Goal: Find specific page/section: Find specific page/section

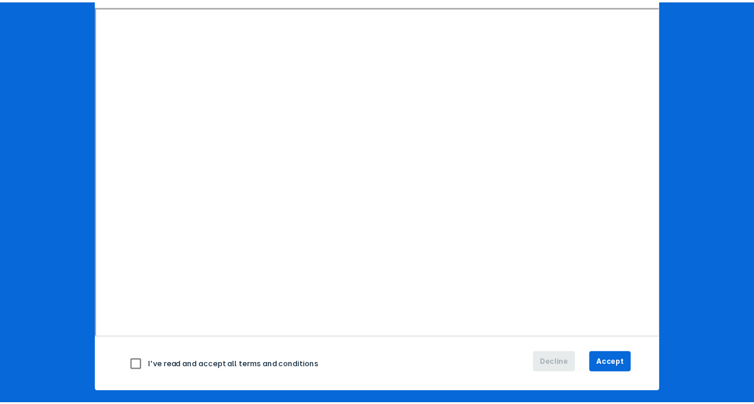
scroll to position [166, 0]
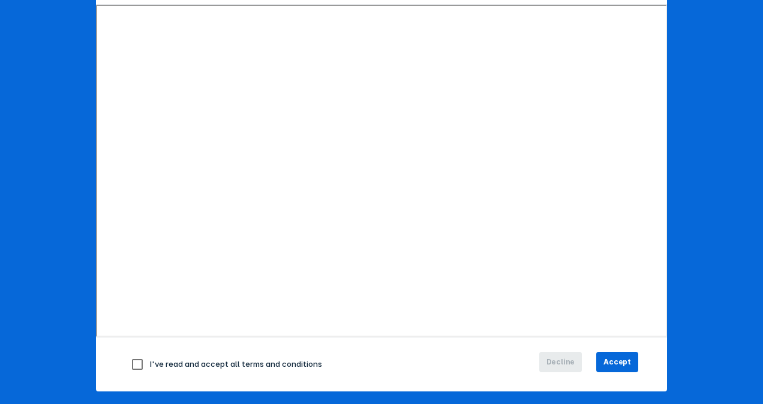
click at [664, 311] on div "Pulse Analytics Decision Support Tool Welcome to Pulse Analytics. To get starte…" at bounding box center [382, 120] width 600 height 572
click at [611, 358] on span "Accept" at bounding box center [618, 362] width 28 height 11
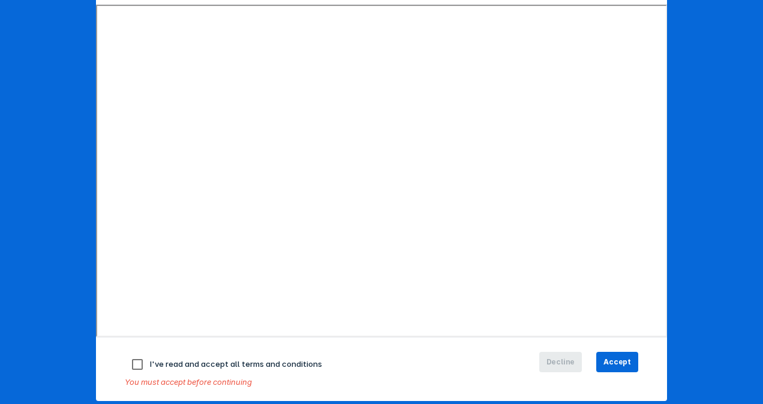
click at [135, 364] on input "checkbox" at bounding box center [137, 364] width 25 height 25
checkbox input "true"
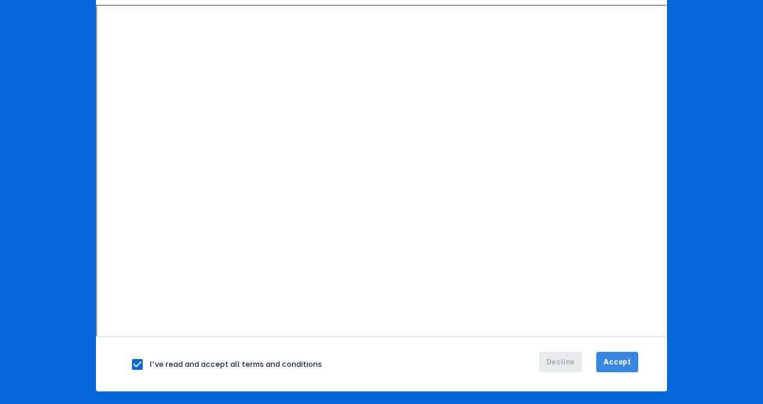
click at [623, 354] on button "Accept" at bounding box center [617, 362] width 42 height 20
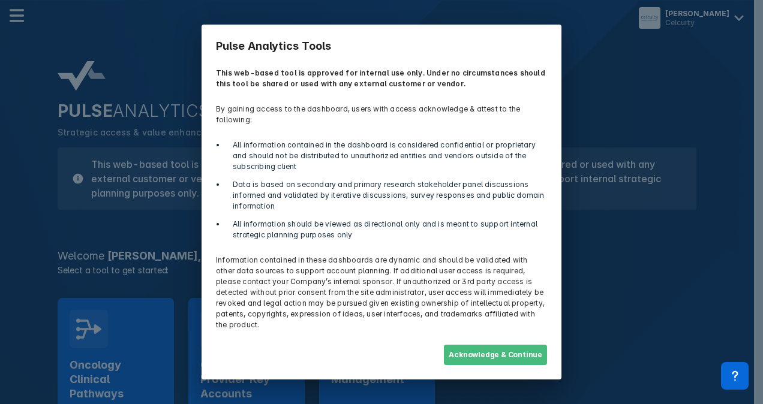
click at [512, 348] on button "Acknowledge & Continue" at bounding box center [495, 355] width 103 height 20
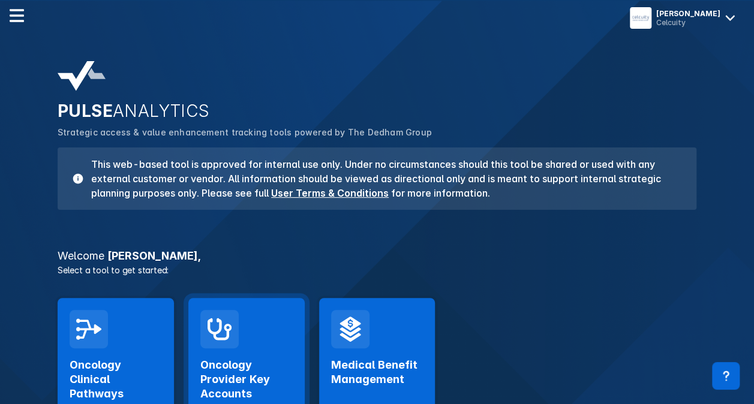
click at [266, 356] on div "Oncology Provider Key Accounts Launch Tool" at bounding box center [246, 390] width 92 height 83
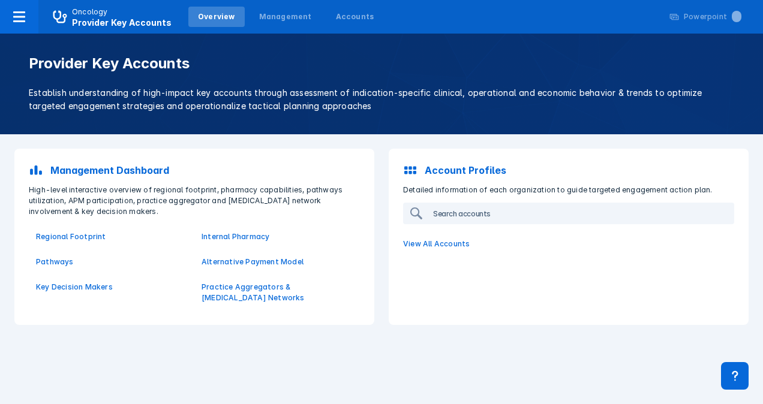
click at [464, 217] on input "search" at bounding box center [580, 213] width 305 height 19
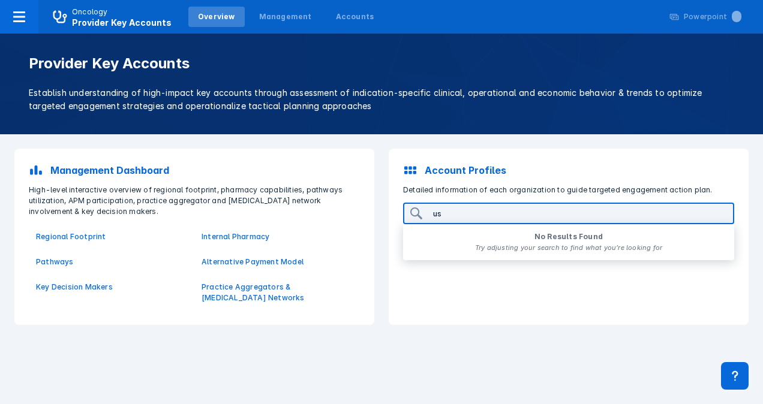
type input "u"
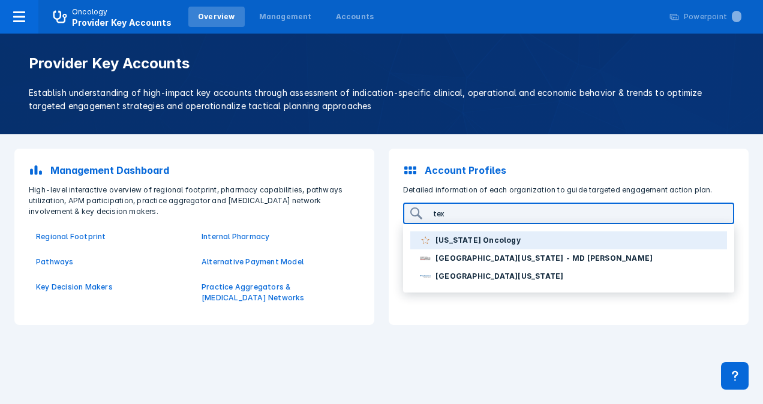
type input "tex"
click at [465, 237] on p "[US_STATE] Oncology" at bounding box center [478, 240] width 85 height 11
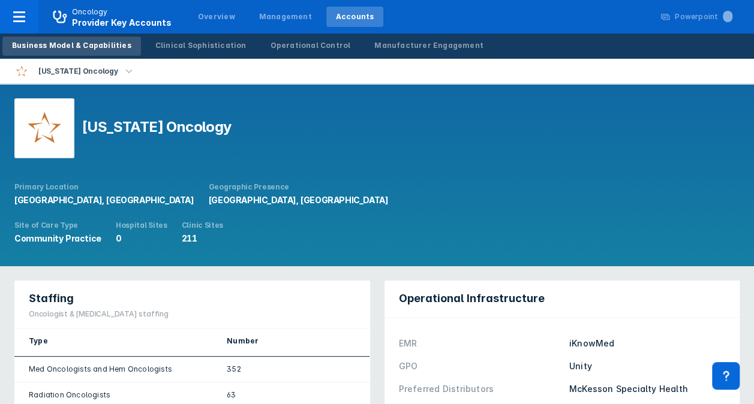
click at [122, 75] on icon "button" at bounding box center [128, 71] width 13 height 13
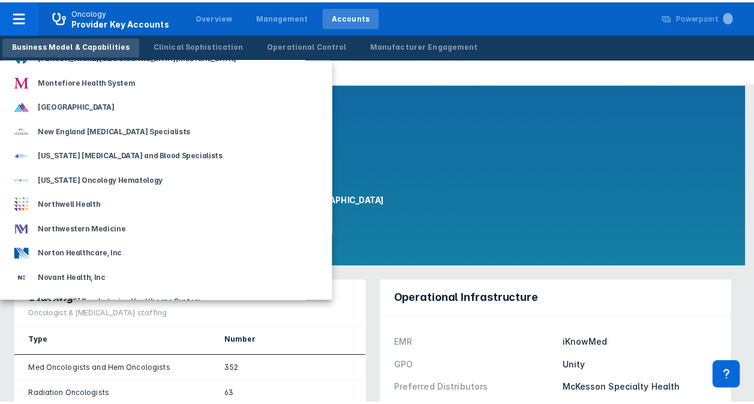
scroll to position [916, 0]
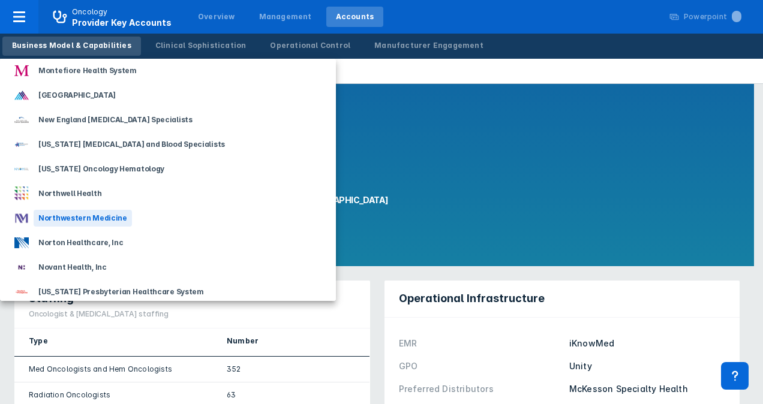
click at [62, 215] on div "Northwestern Medicine" at bounding box center [83, 218] width 98 height 17
